Goal: Information Seeking & Learning: Find specific page/section

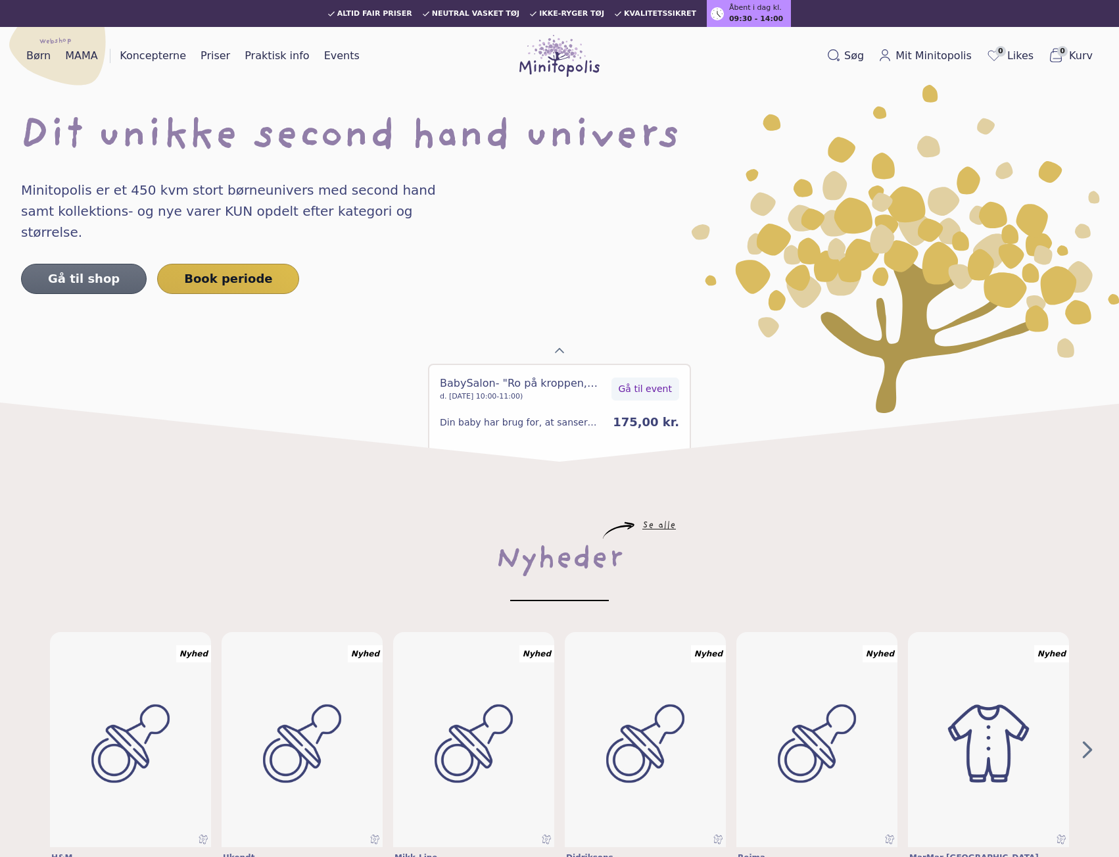
click at [101, 264] on link "Gå til shop" at bounding box center [84, 279] width 126 height 30
click at [262, 57] on link "Praktisk info" at bounding box center [276, 55] width 75 height 21
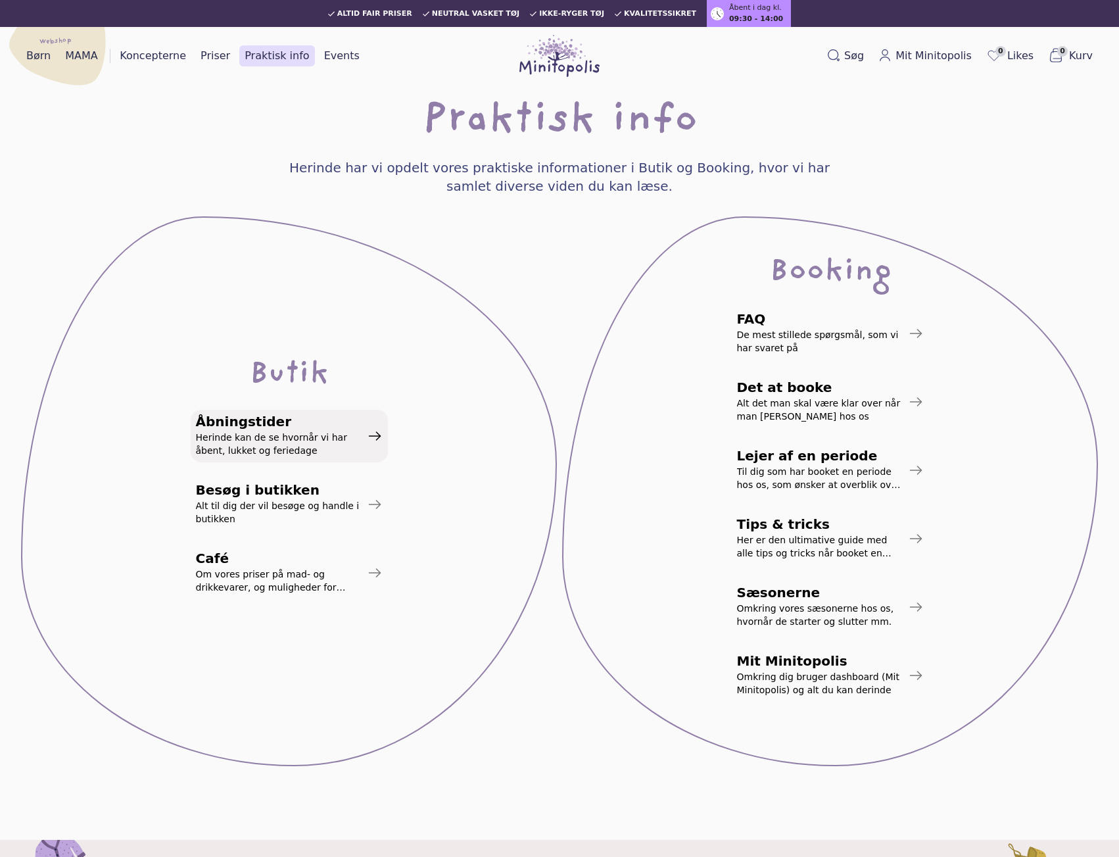
click at [254, 448] on span "Herinde kan de se hvornår vi har åbent, lukket og feriedage" at bounding box center [279, 444] width 166 height 26
